Goal: Feedback & Contribution: Leave review/rating

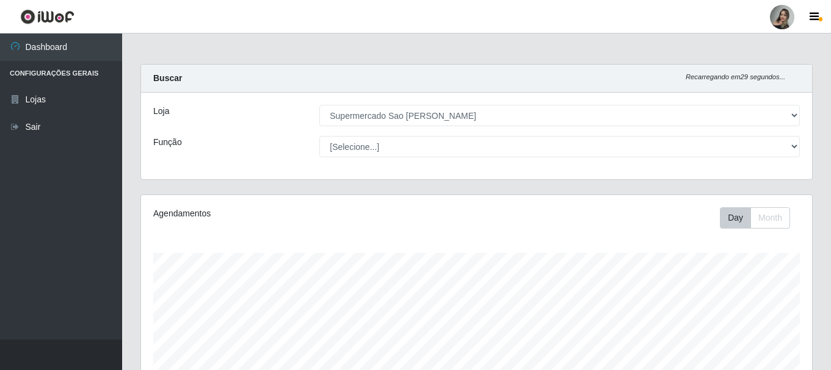
select select "383"
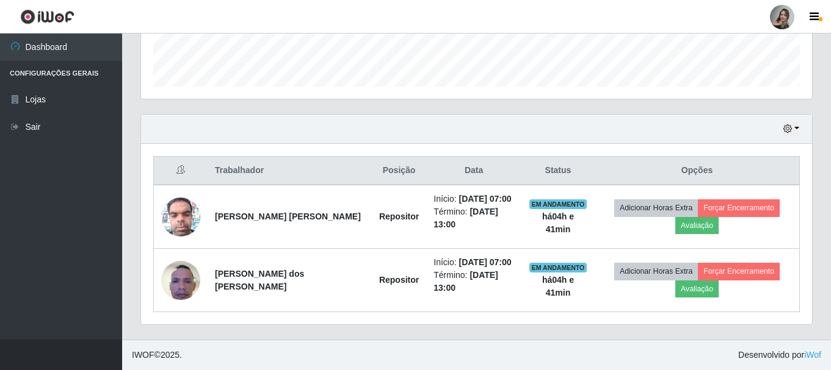
scroll to position [253, 671]
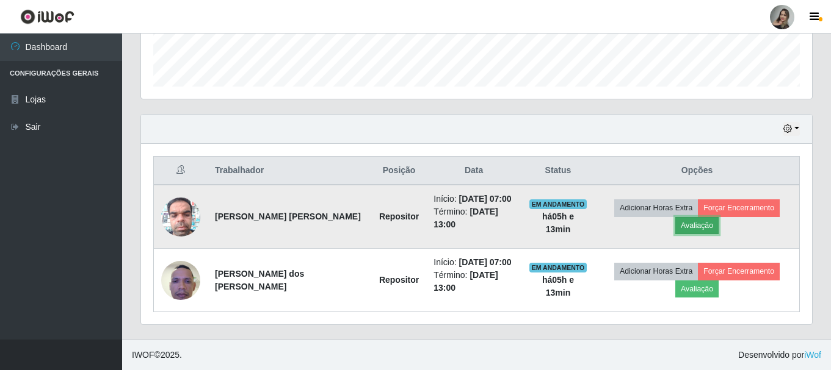
click at [699, 222] on button "Avaliação" at bounding box center [696, 225] width 43 height 17
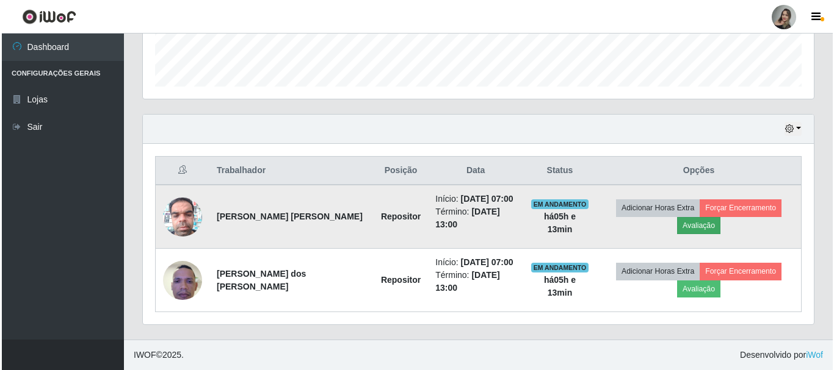
scroll to position [253, 665]
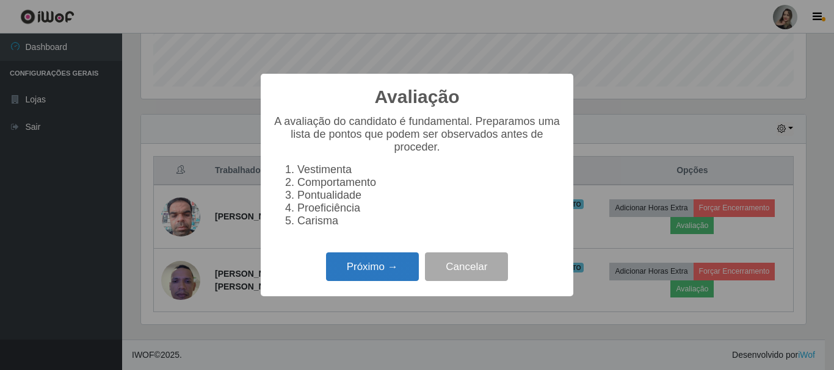
click at [370, 275] on button "Próximo →" at bounding box center [372, 267] width 93 height 29
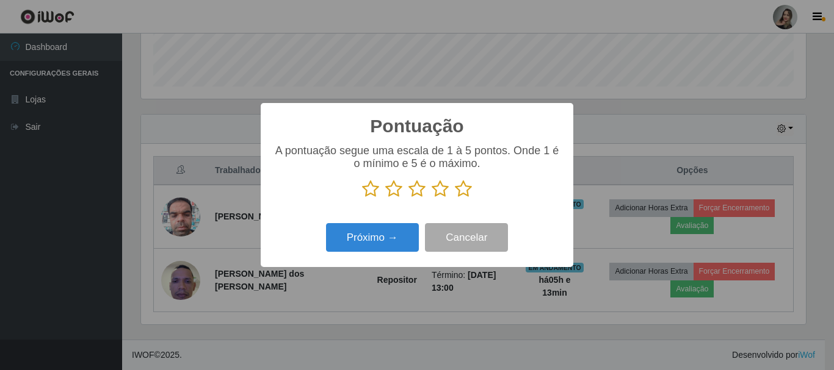
scroll to position [610084, 609673]
click at [395, 193] on icon at bounding box center [393, 189] width 17 height 18
click at [385, 198] on input "radio" at bounding box center [385, 198] width 0 height 0
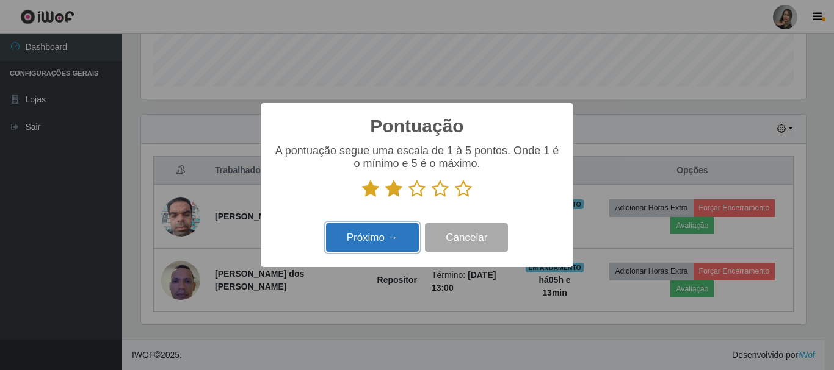
click at [385, 247] on button "Próximo →" at bounding box center [372, 237] width 93 height 29
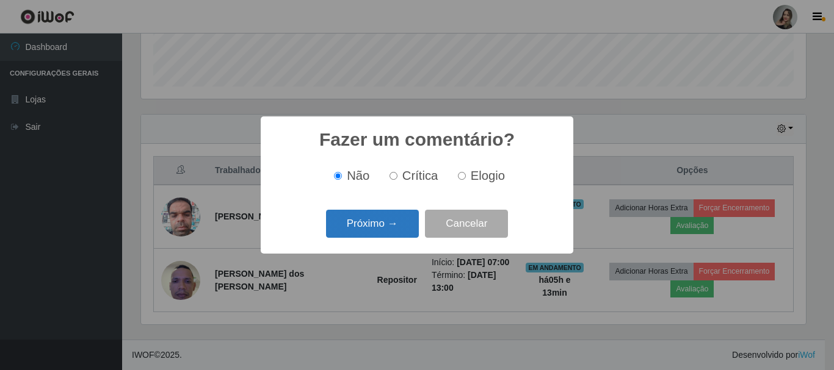
click at [385, 233] on button "Próximo →" at bounding box center [372, 224] width 93 height 29
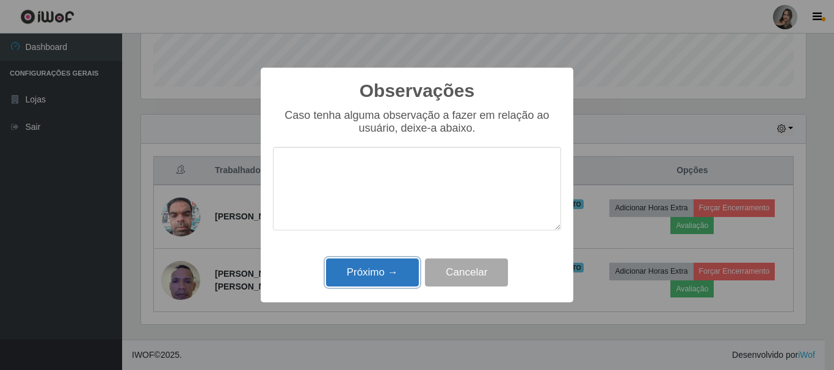
click at [381, 269] on button "Próximo →" at bounding box center [372, 273] width 93 height 29
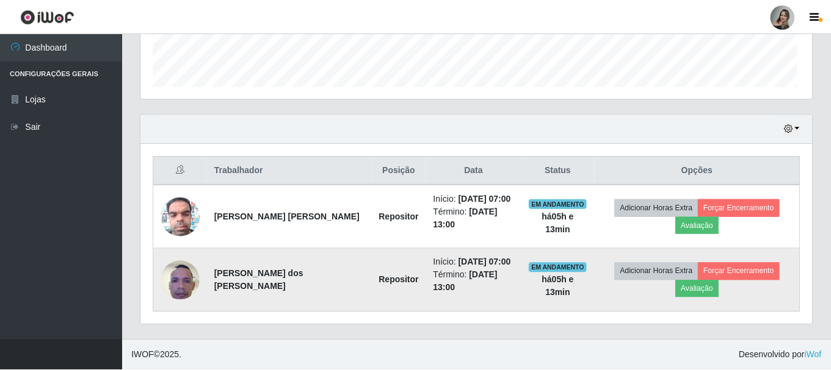
scroll to position [253, 671]
click at [704, 295] on button "Avaliação" at bounding box center [696, 289] width 43 height 17
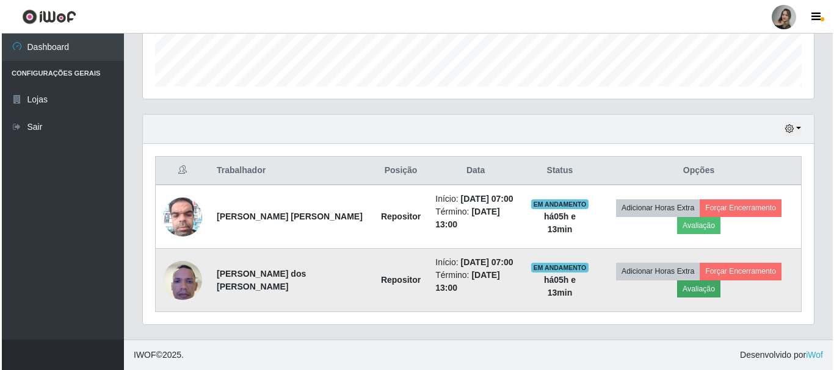
scroll to position [253, 665]
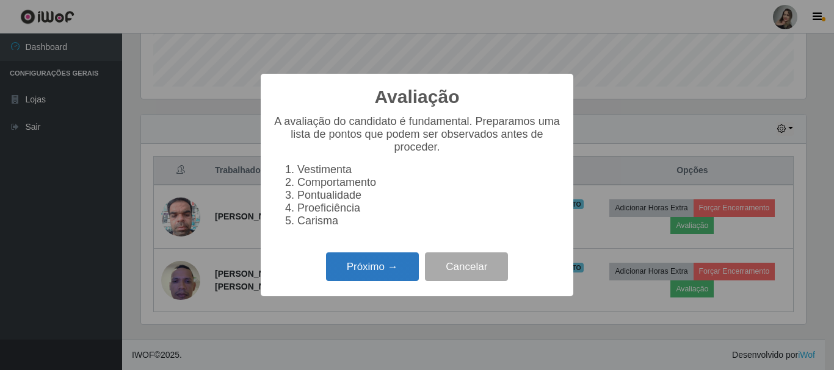
click at [372, 273] on button "Próximo →" at bounding box center [372, 267] width 93 height 29
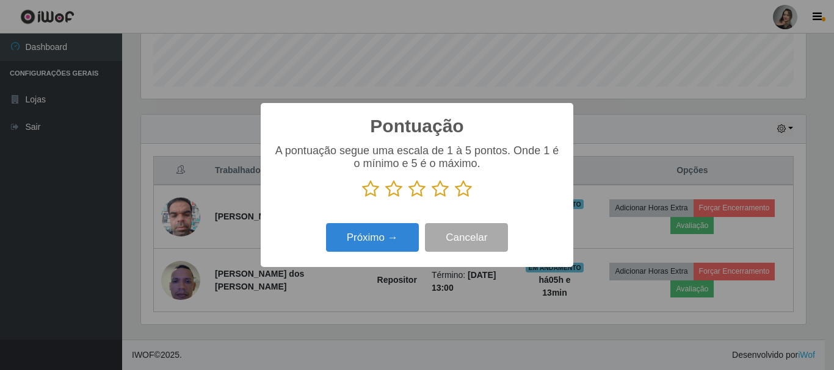
click at [395, 193] on icon at bounding box center [393, 189] width 17 height 18
click at [385, 198] on input "radio" at bounding box center [385, 198] width 0 height 0
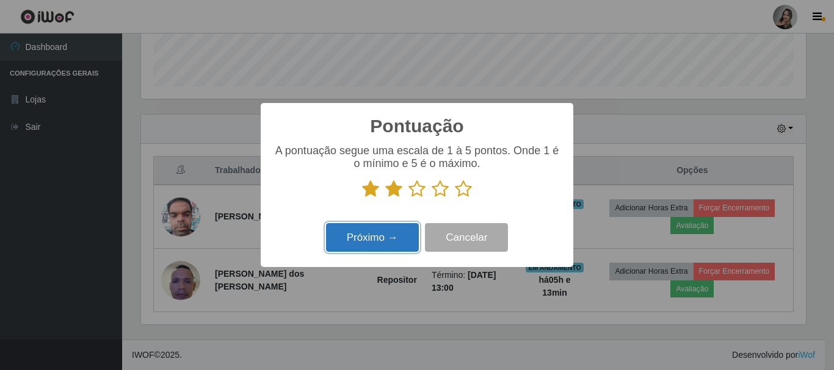
click at [394, 246] on button "Próximo →" at bounding box center [372, 237] width 93 height 29
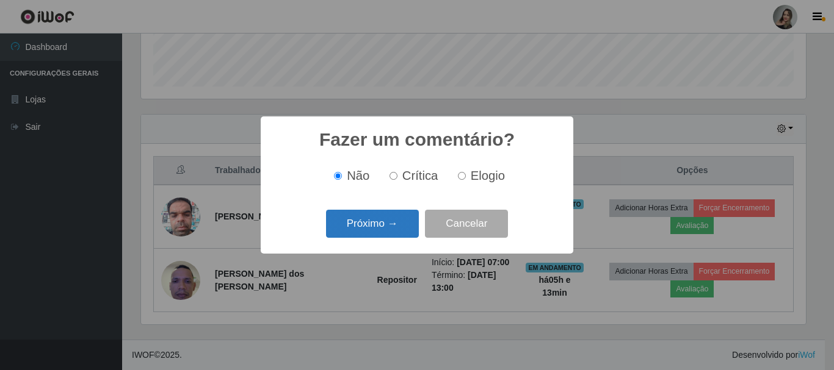
click at [389, 227] on button "Próximo →" at bounding box center [372, 224] width 93 height 29
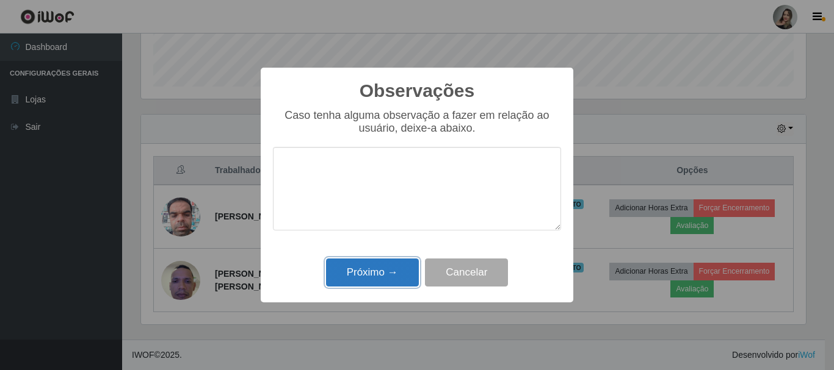
click at [380, 276] on button "Próximo →" at bounding box center [372, 273] width 93 height 29
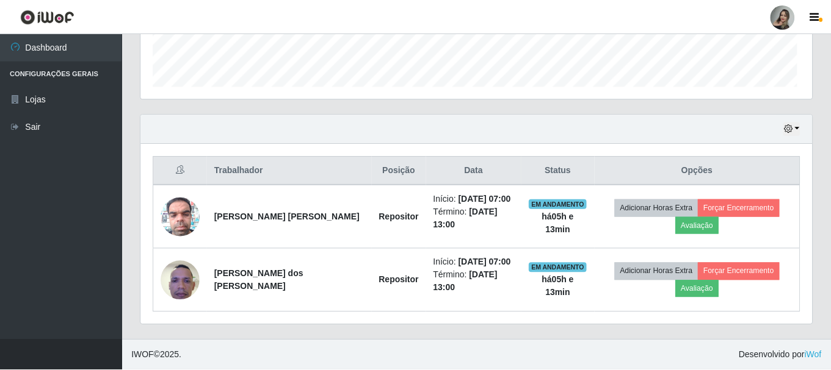
scroll to position [253, 671]
